Goal: Task Accomplishment & Management: Manage account settings

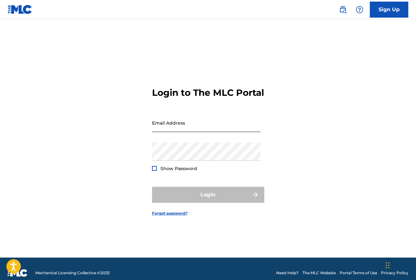
click at [164, 127] on input "Email Address" at bounding box center [206, 123] width 108 height 18
type input "[EMAIL_ADDRESS][DOMAIN_NAME]"
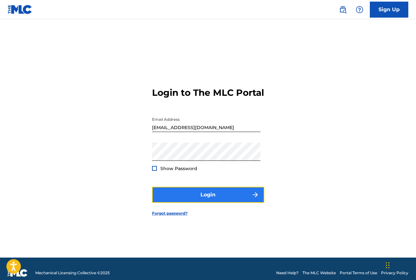
click at [207, 197] on button "Login" at bounding box center [208, 195] width 112 height 16
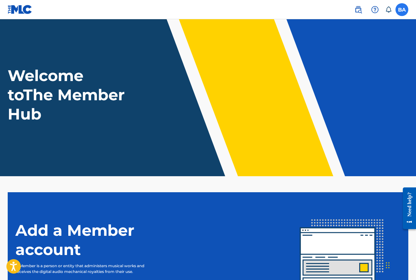
click at [402, 12] on label at bounding box center [402, 9] width 13 height 13
click at [402, 10] on input "[PERSON_NAME] [PERSON_NAME][EMAIL_ADDRESS][DOMAIN_NAME] Notification Preference…" at bounding box center [402, 10] width 0 height 0
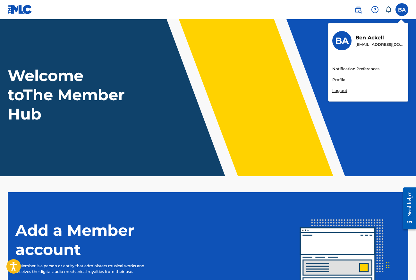
click at [343, 66] on link "Notification Preferences" at bounding box center [355, 69] width 47 height 6
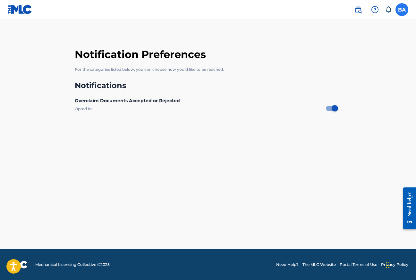
click at [397, 9] on label at bounding box center [402, 9] width 13 height 13
click at [402, 10] on input "[PERSON_NAME] [PERSON_NAME][EMAIL_ADDRESS][DOMAIN_NAME] Notification Preference…" at bounding box center [402, 10] width 0 height 0
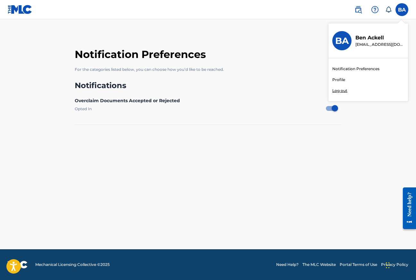
click at [336, 82] on link "Profile" at bounding box center [338, 80] width 13 height 6
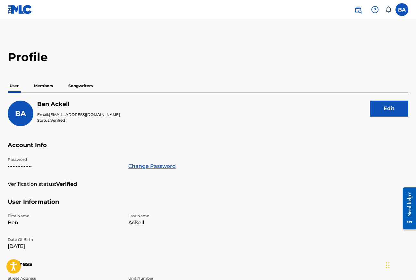
click at [43, 84] on p "Members" at bounding box center [43, 85] width 23 height 13
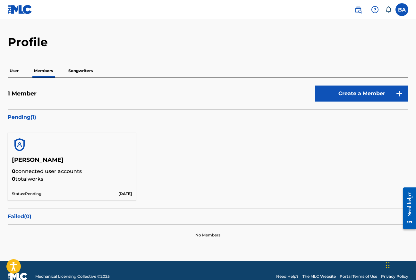
scroll to position [13, 0]
